Goal: Navigation & Orientation: Find specific page/section

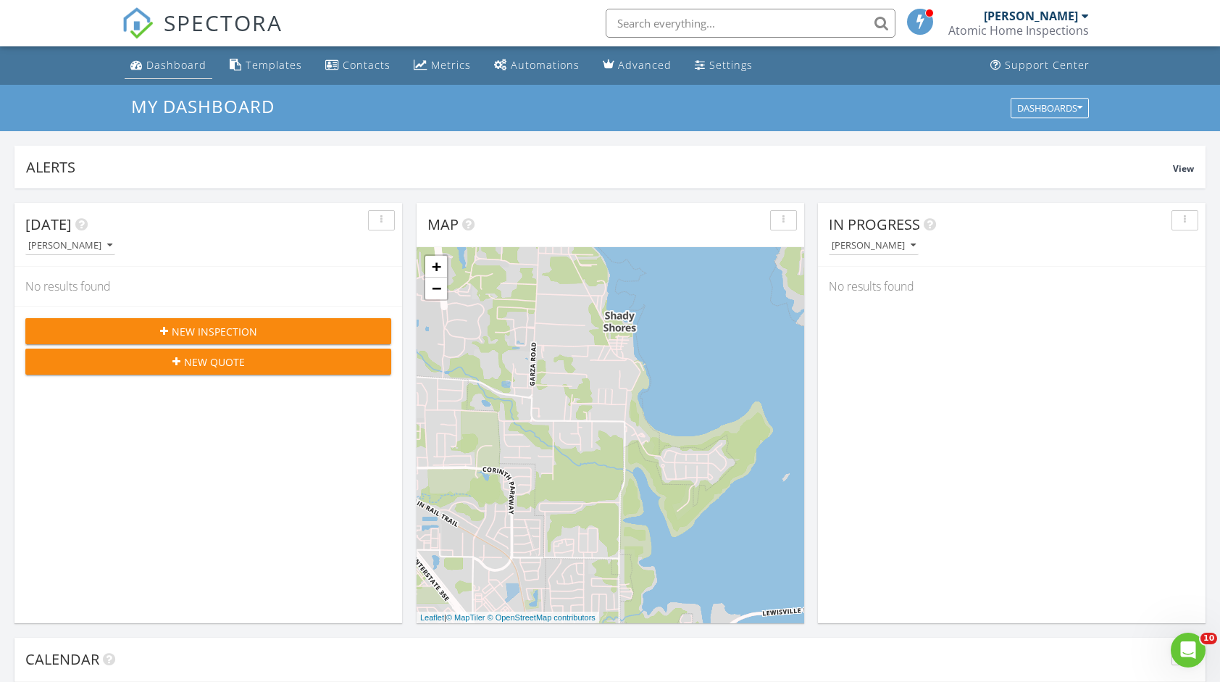
click at [165, 76] on link "Dashboard" at bounding box center [169, 65] width 88 height 27
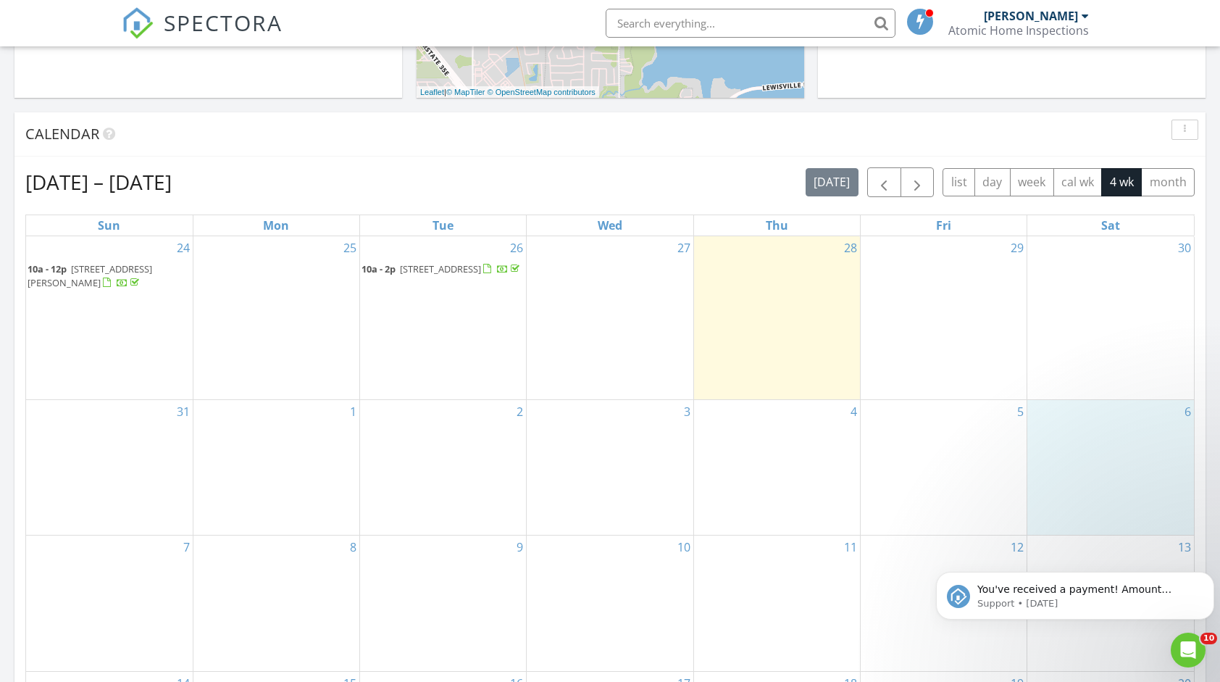
click at [1042, 443] on div "6" at bounding box center [1110, 467] width 167 height 135
click at [1210, 573] on icon "Dismiss notification" at bounding box center [1210, 576] width 8 height 8
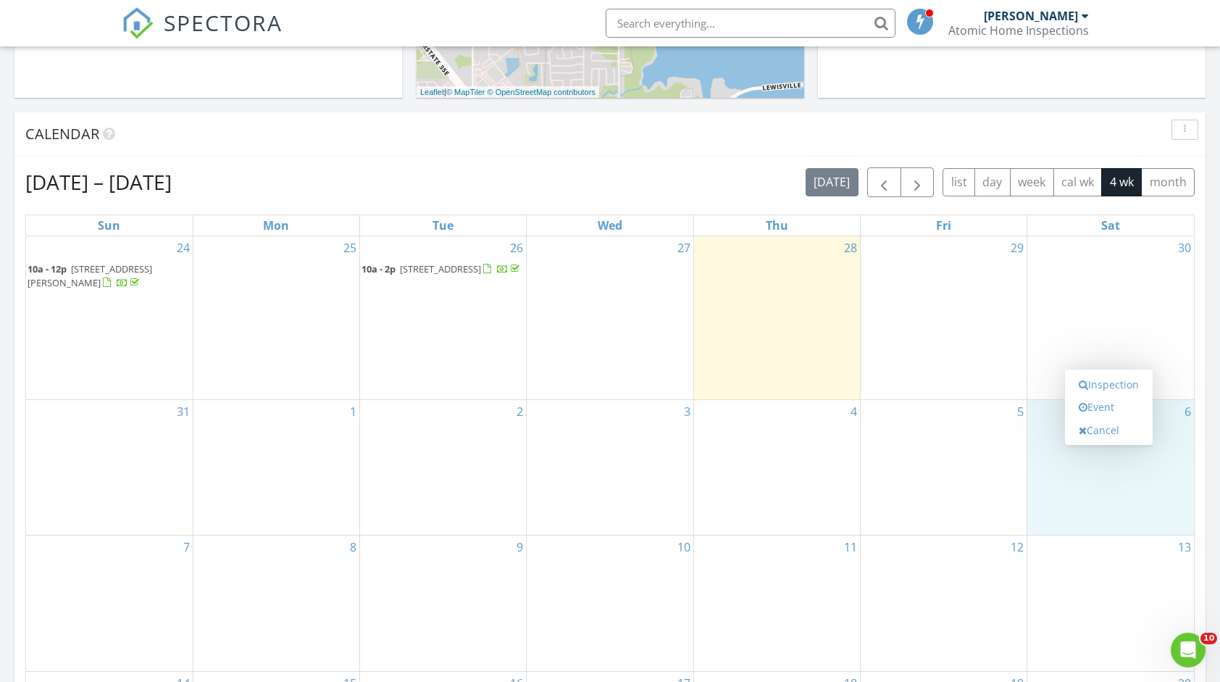
click at [622, 160] on div "[DATE] – [DATE] [DATE] list day week cal wk 4 wk month Sun Mon Tue Wed Thu Fri …" at bounding box center [609, 485] width 1191 height 659
